Goal: Navigation & Orientation: Find specific page/section

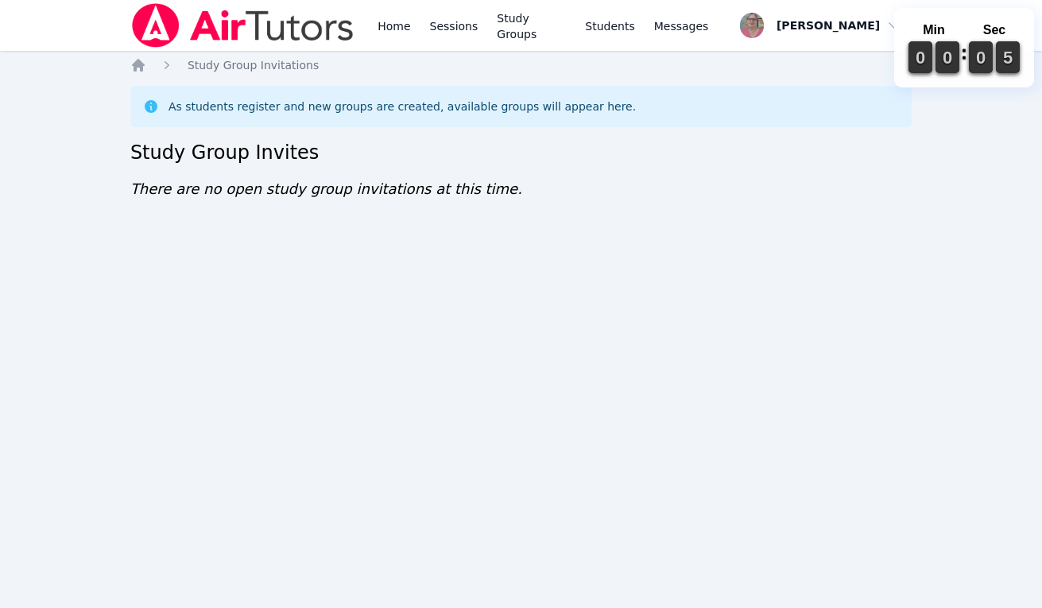
click at [196, 472] on div "Home Sessions Study Groups Students Messages Open user menu Nola Dorman Open ma…" at bounding box center [521, 304] width 1042 height 608
